Goal: Information Seeking & Learning: Learn about a topic

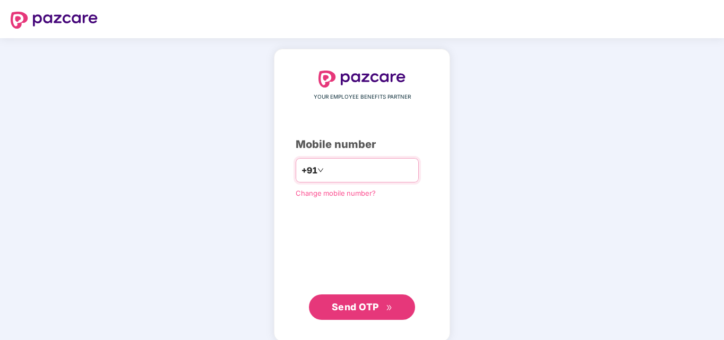
type input "**********"
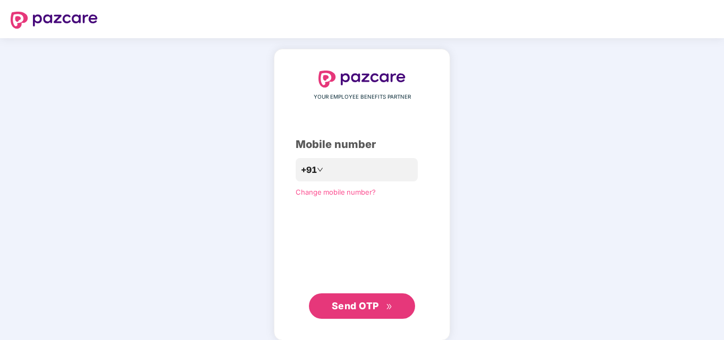
click at [351, 299] on button "Send OTP" at bounding box center [362, 306] width 106 height 25
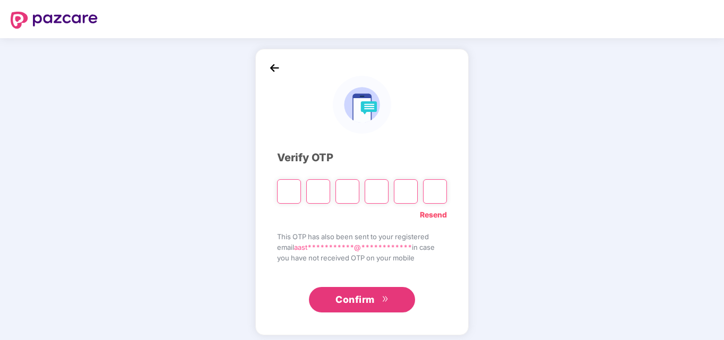
type input "*"
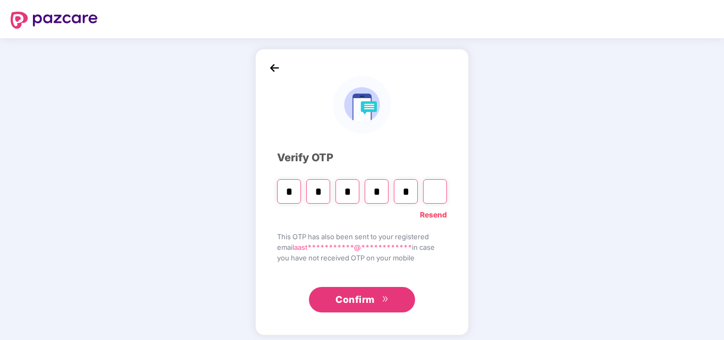
type input "*"
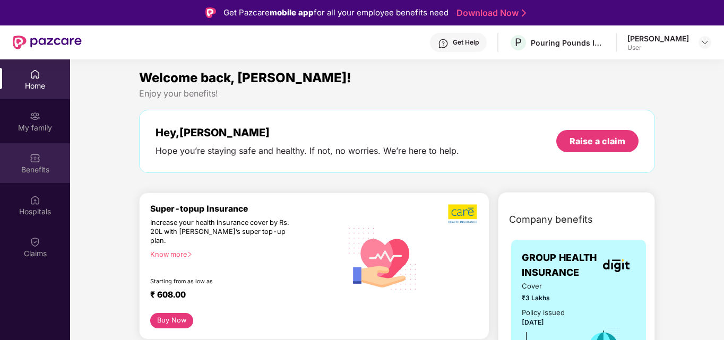
click at [46, 148] on div "Benefits" at bounding box center [35, 163] width 70 height 40
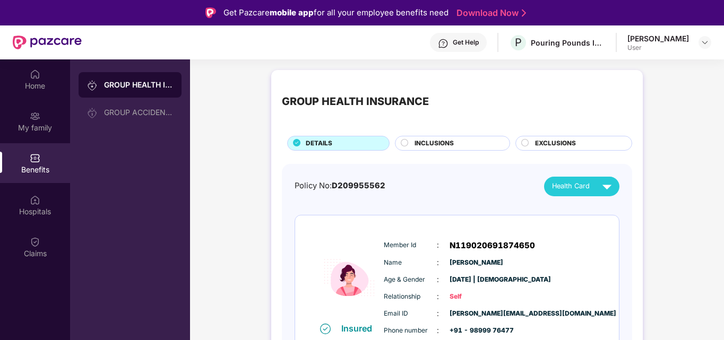
click at [219, 138] on div "GROUP HEALTH INSURANCE DETAILS INCLUSIONS EXCLUSIONS Policy No: D209955562 Heal…" at bounding box center [457, 319] width 534 height 509
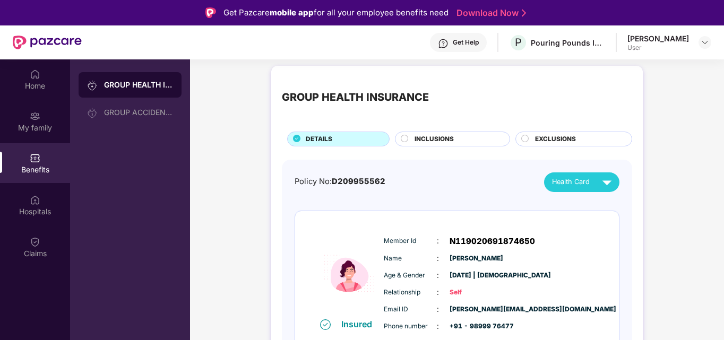
scroll to position [4, 0]
click at [435, 141] on span "INCLUSIONS" at bounding box center [434, 140] width 39 height 10
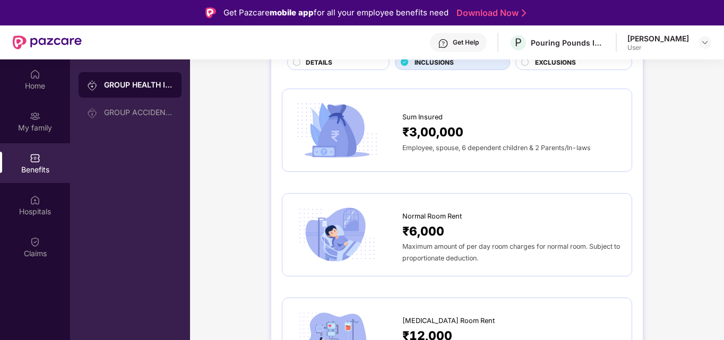
scroll to position [81, 0]
click at [480, 163] on div "Sum Insured ₹3,00,000 Employee, spouse, 6 dependent children & 2 Parents/In-laws" at bounding box center [457, 129] width 351 height 83
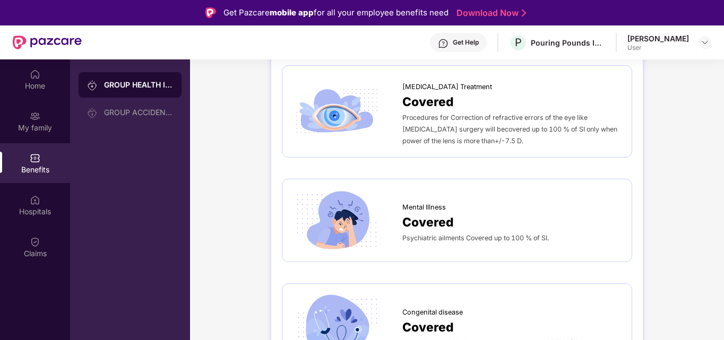
scroll to position [1608, 0]
